Goal: Transaction & Acquisition: Purchase product/service

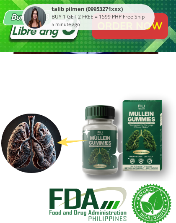
scroll to position [249, 0]
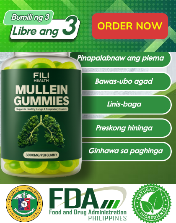
click at [174, 57] on div at bounding box center [88, 100] width 176 height 168
click at [131, 25] on p "ORDER Now" at bounding box center [130, 26] width 76 height 26
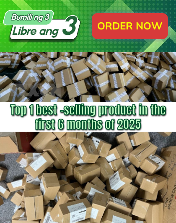
scroll to position [7864, 0]
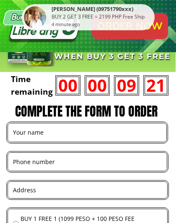
click at [61, 127] on input "text" at bounding box center [87, 132] width 153 height 18
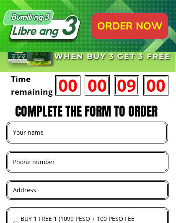
click at [47, 133] on input "text" at bounding box center [87, 132] width 153 height 18
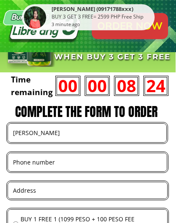
click at [96, 136] on input "[PERSON_NAME]" at bounding box center [87, 133] width 153 height 18
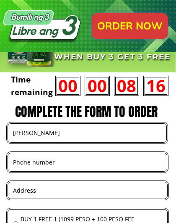
type input "[PERSON_NAME]"
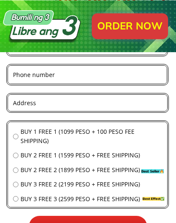
scroll to position [7951, 0]
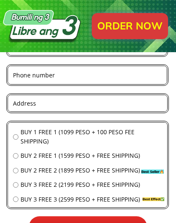
type input "09912023599"
click at [35, 100] on input "text" at bounding box center [88, 103] width 154 height 16
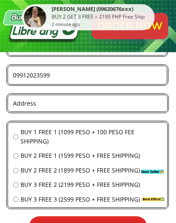
click at [37, 104] on input "text" at bounding box center [88, 103] width 154 height 16
click at [42, 104] on input "text" at bounding box center [88, 103] width 154 height 16
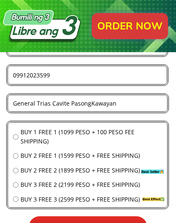
click at [88, 103] on input "General Trias Cavite PasongKawayan" at bounding box center [88, 103] width 154 height 16
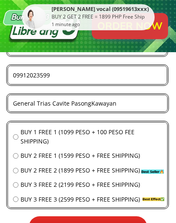
click at [91, 103] on input "General Trias Cavite PasongKawayan" at bounding box center [88, 103] width 154 height 16
click at [90, 103] on input "General Trias Cavite PasongKawayan" at bounding box center [88, 103] width 154 height 16
click at [87, 103] on input "General Trias Cavite PasongKawayan" at bounding box center [88, 103] width 154 height 16
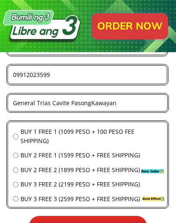
click at [93, 102] on input "General Trias Cavite PasongKawayan" at bounding box center [88, 103] width 154 height 16
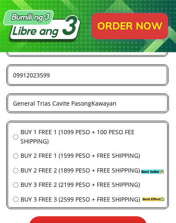
click at [84, 103] on input "General Trias Cavite PasongKawayan" at bounding box center [88, 103] width 154 height 16
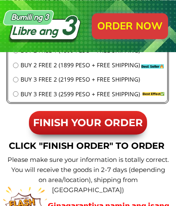
scroll to position [8055, 0]
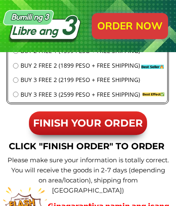
type input "General Trias Cavite PasongKawayan2 Sec4Blck1Lot38 [GEOGRAPHIC_DATA]"
click at [91, 121] on span "FINISH YOUR ORDER" at bounding box center [88, 123] width 110 height 12
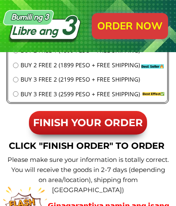
click at [120, 123] on span "FINISH YOUR ORDER" at bounding box center [88, 122] width 110 height 12
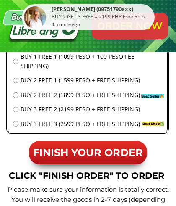
scroll to position [8025, 0]
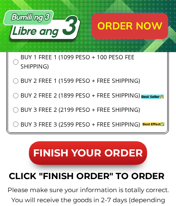
click at [113, 77] on span "BUY 2 FREE 1 (1599 PESO + FREE SHIPPING)" at bounding box center [92, 80] width 142 height 9
radio input "true"
click at [131, 79] on span "BUY 2 FREE 1 (1599 PESO + FREE SHIPPING)" at bounding box center [92, 80] width 142 height 9
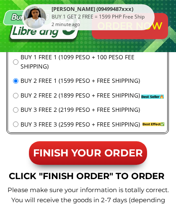
click at [94, 152] on span "FINISH YOUR ORDER" at bounding box center [88, 153] width 110 height 12
